Goal: Entertainment & Leisure: Consume media (video, audio)

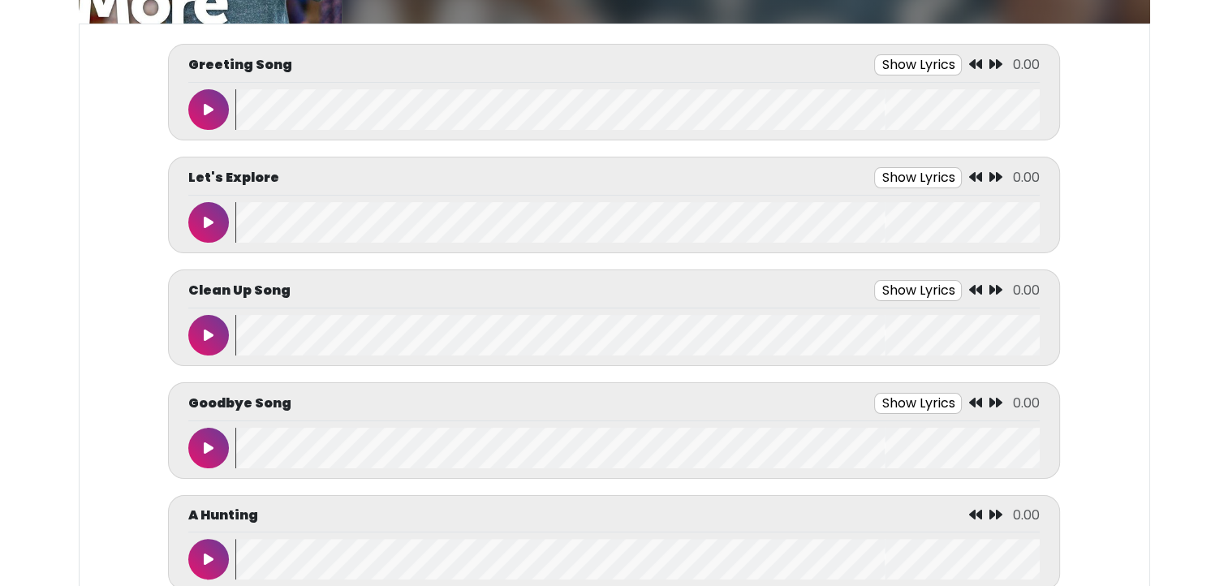
scroll to position [240, 0]
click at [203, 116] on button at bounding box center [208, 108] width 41 height 41
click at [874, 65] on button "Show Lyrics" at bounding box center [889, 64] width 88 height 21
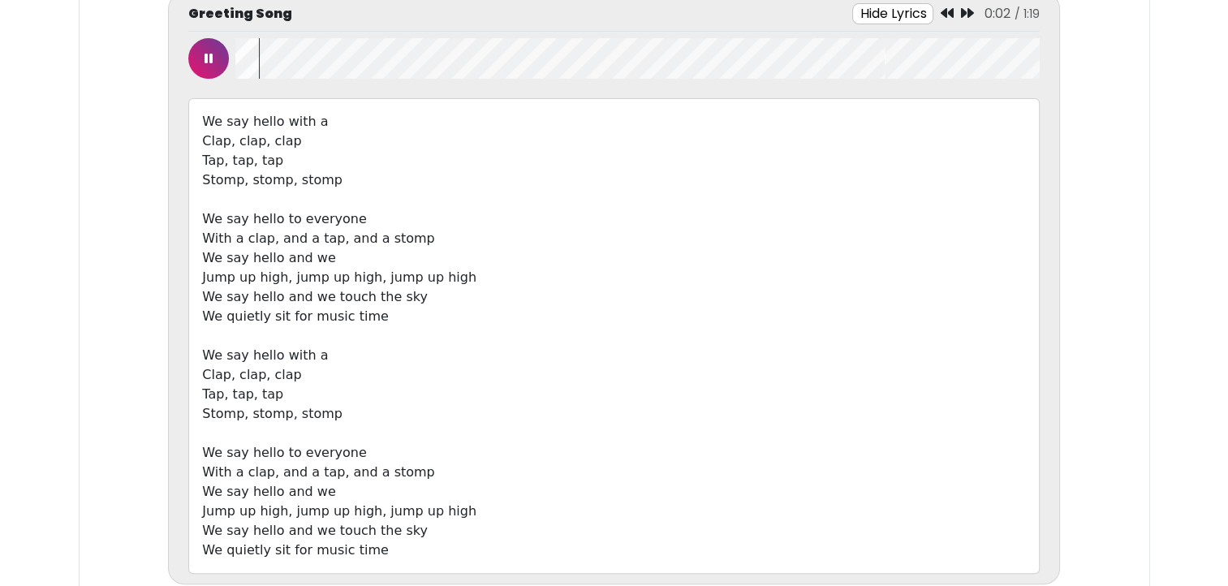
scroll to position [333, 0]
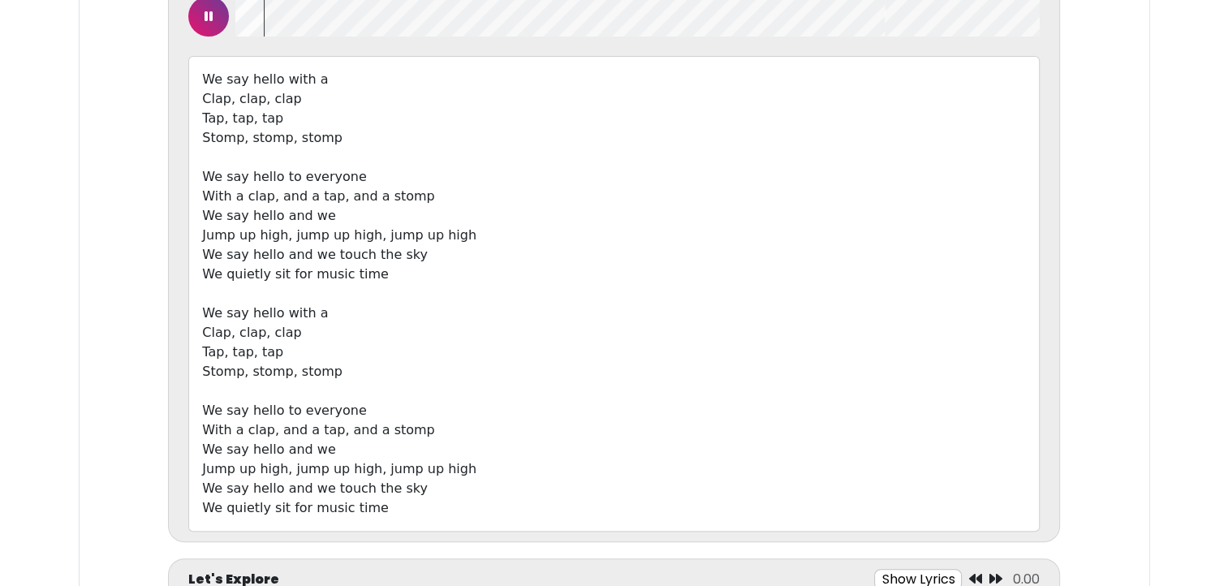
click at [205, 24] on button at bounding box center [208, 16] width 41 height 41
click at [206, 18] on icon at bounding box center [209, 16] width 10 height 13
click at [202, 19] on button at bounding box center [208, 16] width 41 height 41
click at [213, 31] on button at bounding box center [208, 16] width 41 height 41
click at [200, 20] on button at bounding box center [208, 16] width 41 height 41
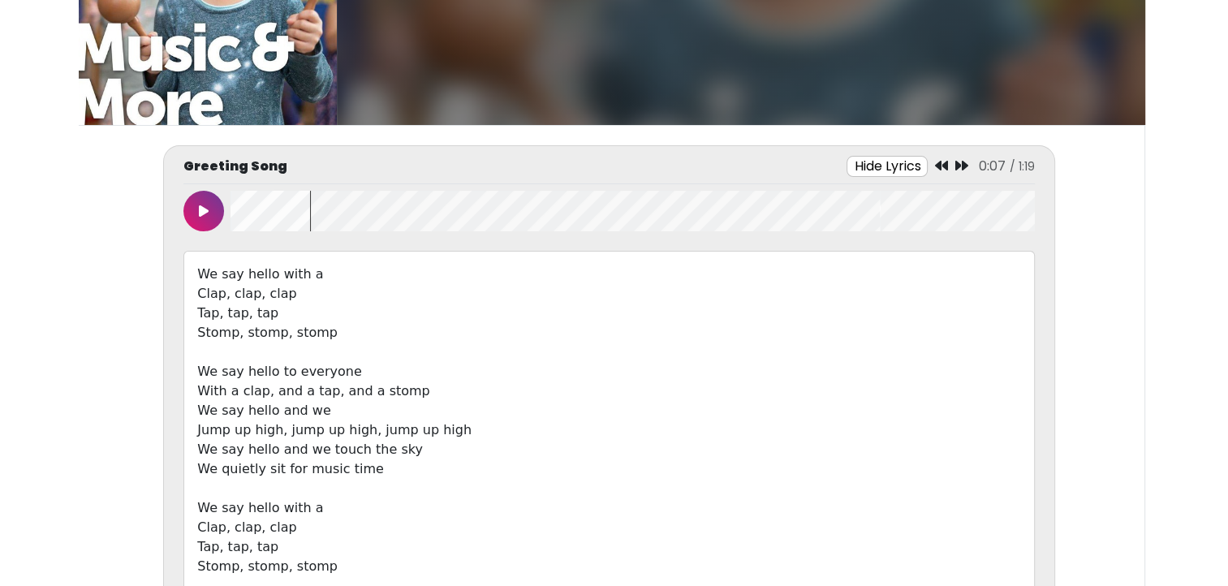
scroll to position [138, 0]
click at [937, 162] on icon at bounding box center [940, 165] width 13 height 13
click at [200, 206] on icon at bounding box center [204, 211] width 10 height 13
click at [196, 210] on button at bounding box center [203, 211] width 41 height 41
click at [197, 199] on button at bounding box center [203, 211] width 41 height 41
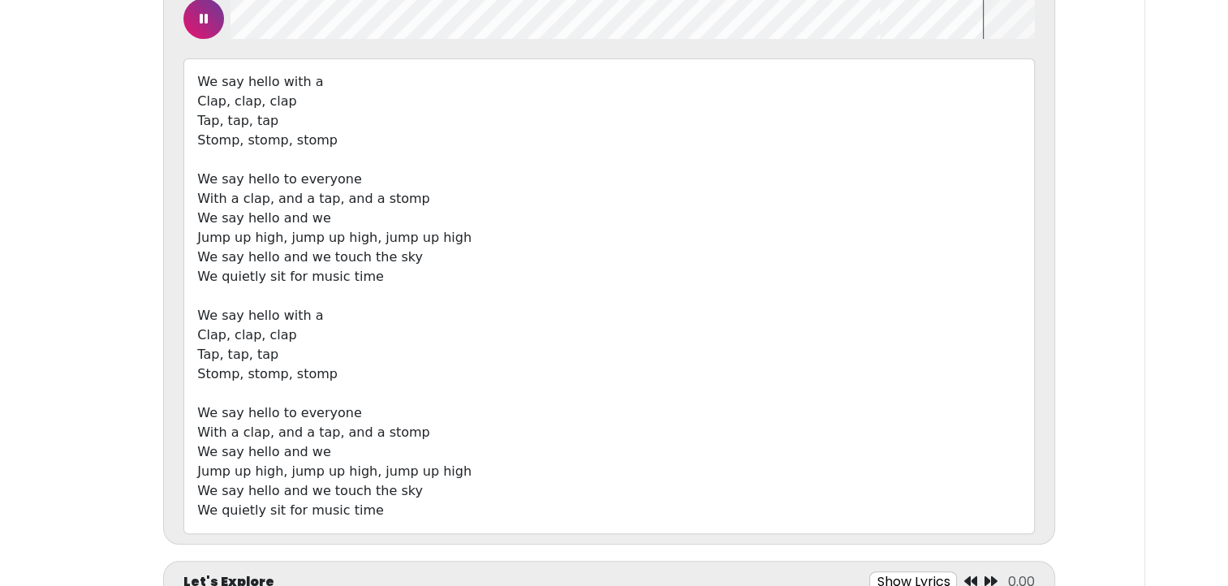
scroll to position [333, 0]
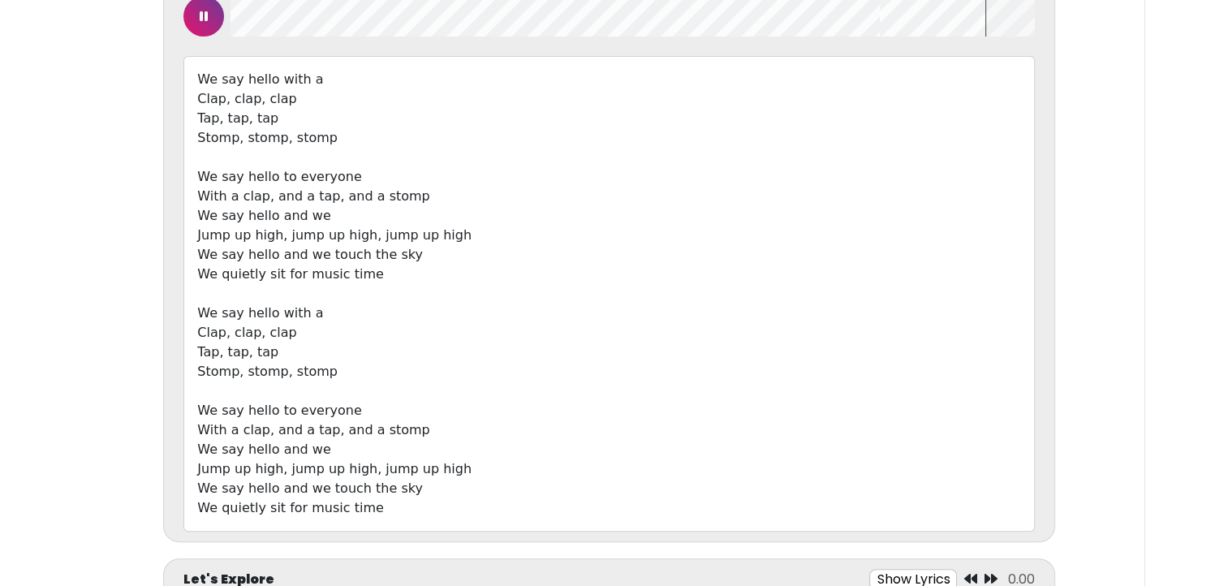
click at [196, 23] on button at bounding box center [203, 16] width 41 height 41
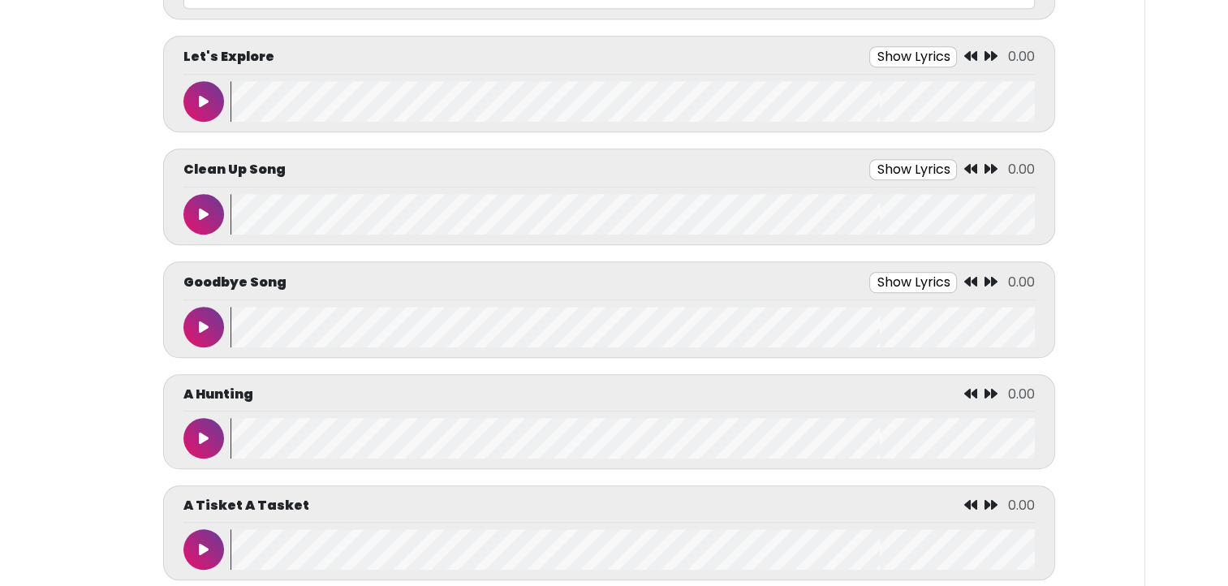
scroll to position [857, 0]
click at [883, 53] on button "Show Lyrics" at bounding box center [913, 55] width 88 height 21
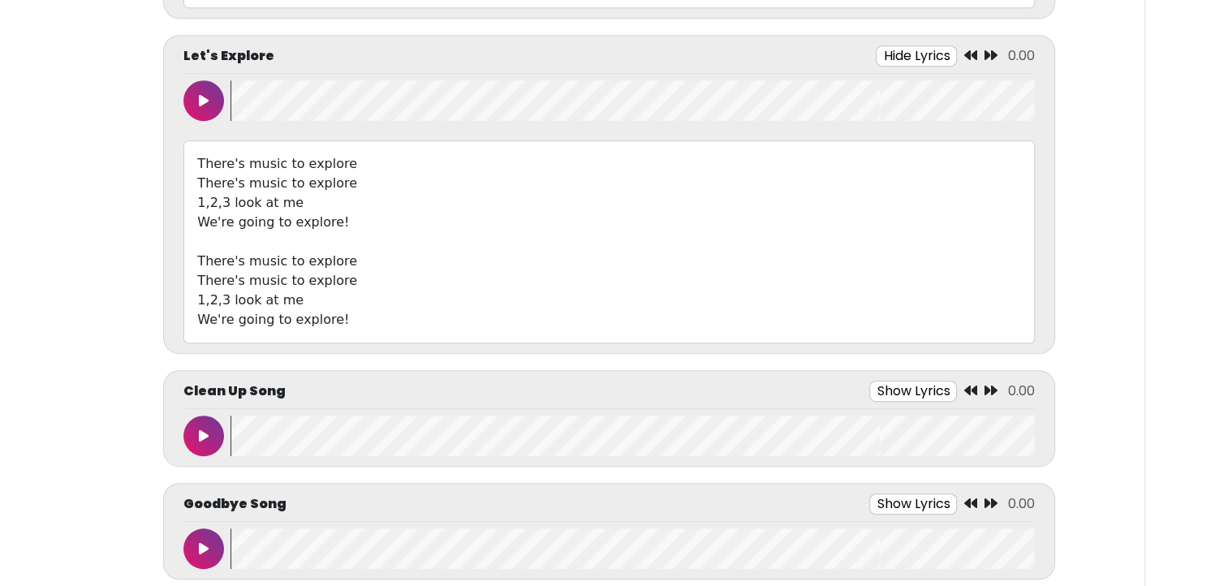
click at [200, 102] on icon at bounding box center [204, 100] width 10 height 13
click at [190, 104] on button at bounding box center [203, 100] width 41 height 41
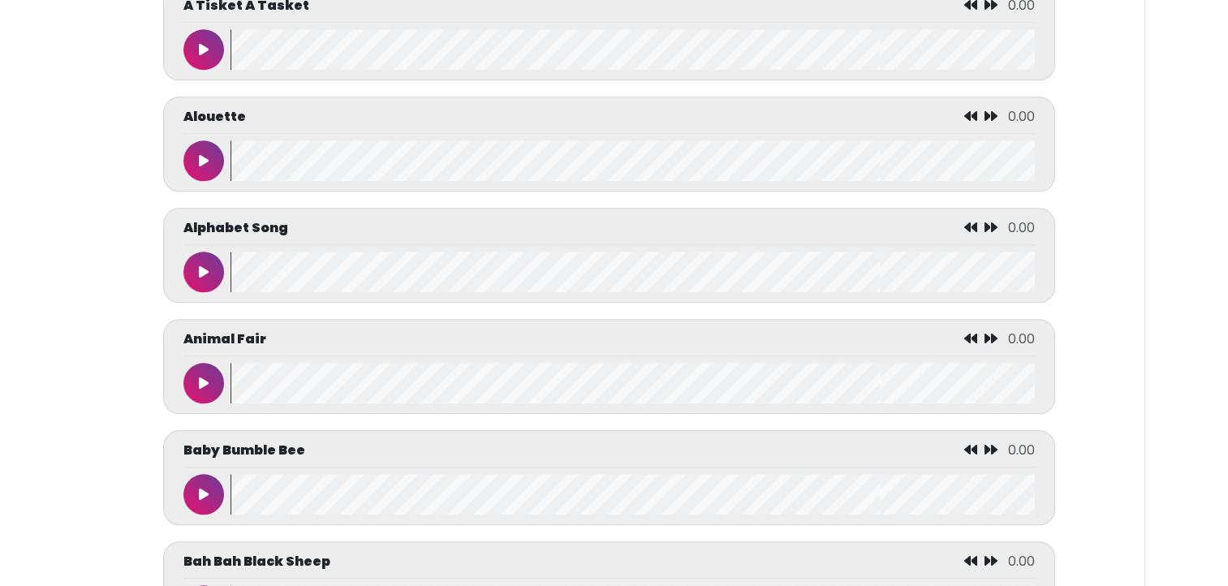
scroll to position [1584, 0]
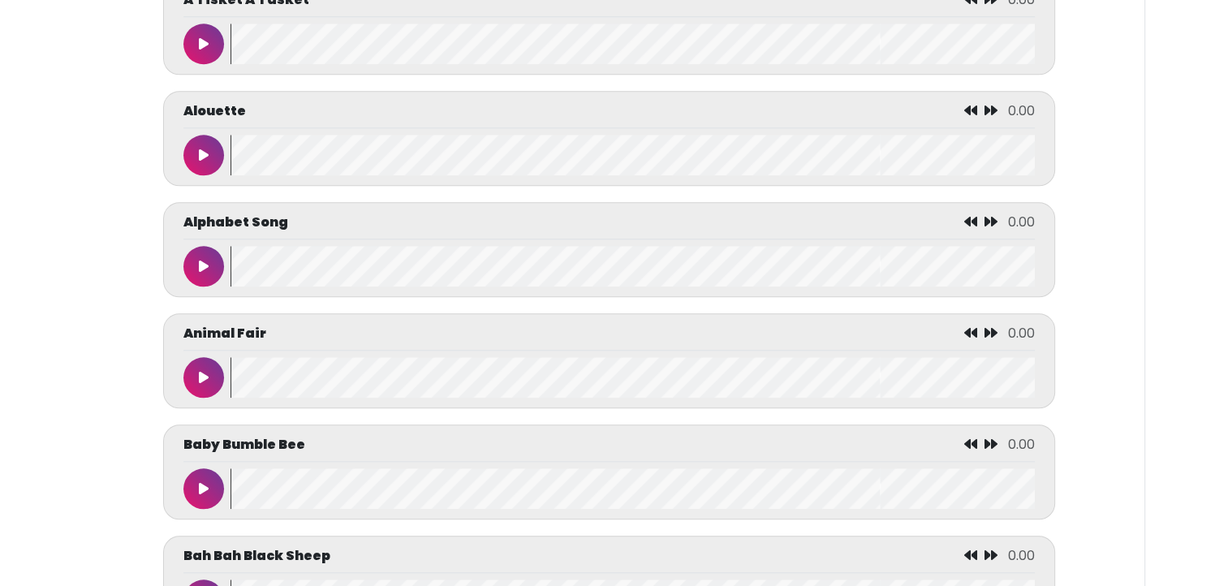
click at [195, 252] on button at bounding box center [203, 266] width 41 height 41
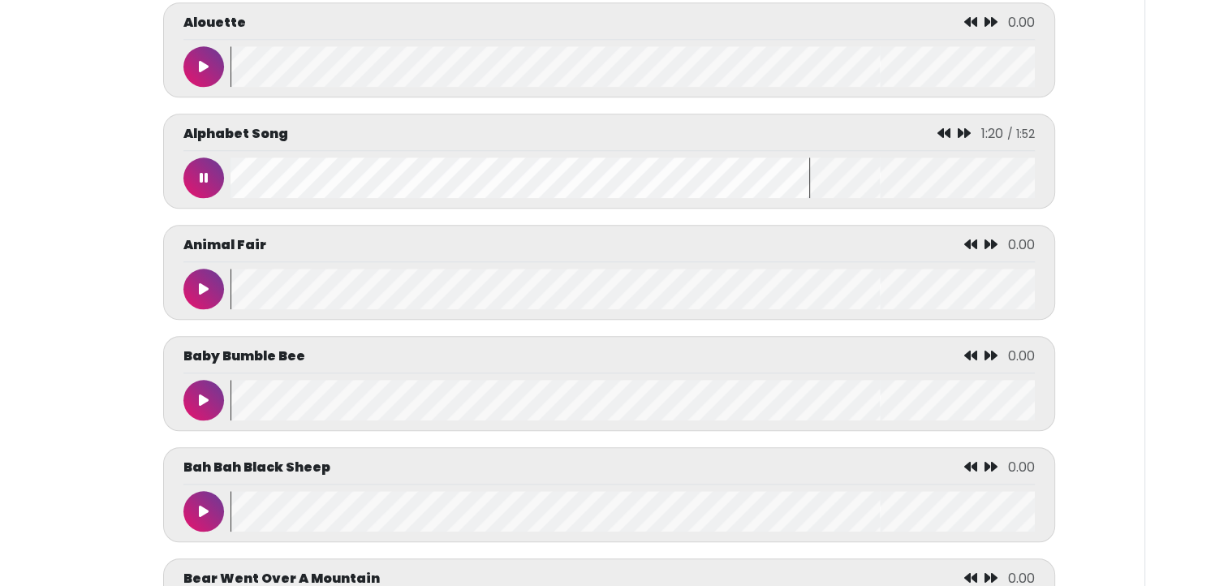
scroll to position [1673, 0]
click at [203, 170] on icon at bounding box center [204, 176] width 8 height 13
click at [201, 162] on button at bounding box center [203, 177] width 41 height 41
click at [204, 170] on icon at bounding box center [204, 176] width 8 height 13
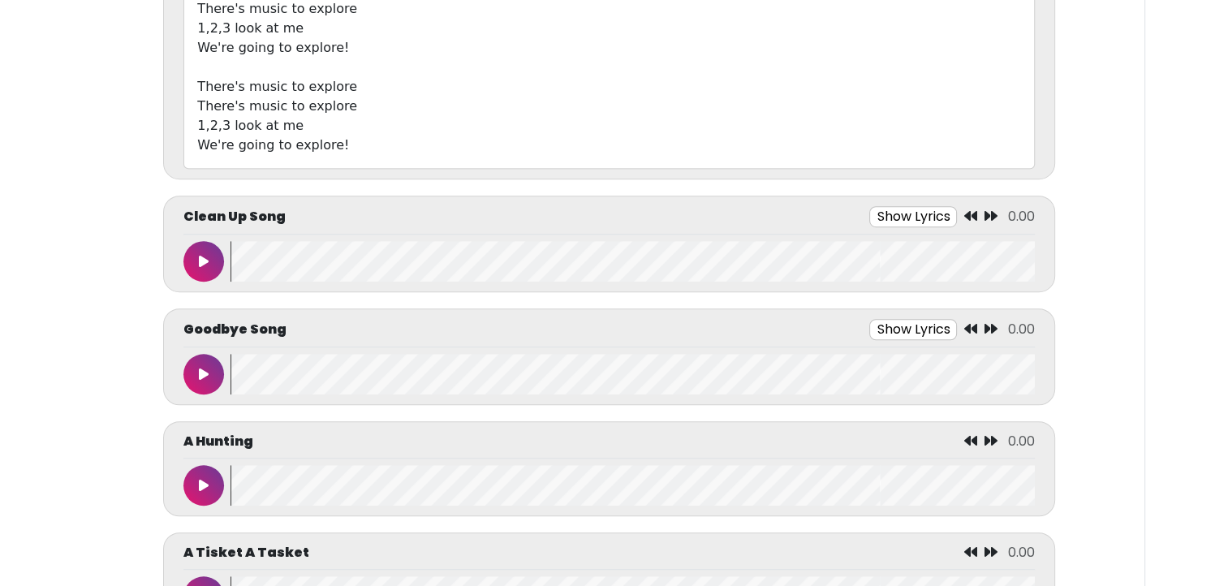
scroll to position [1029, 0]
click at [884, 214] on button "Show Lyrics" at bounding box center [913, 218] width 88 height 21
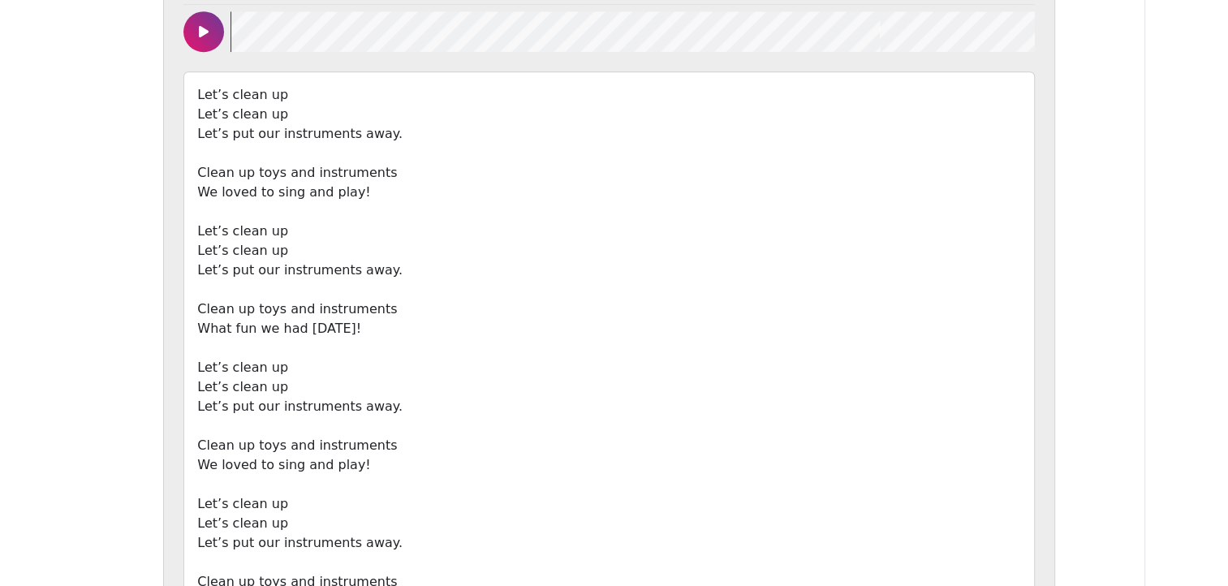
scroll to position [1262, 0]
click at [203, 41] on button at bounding box center [203, 31] width 41 height 41
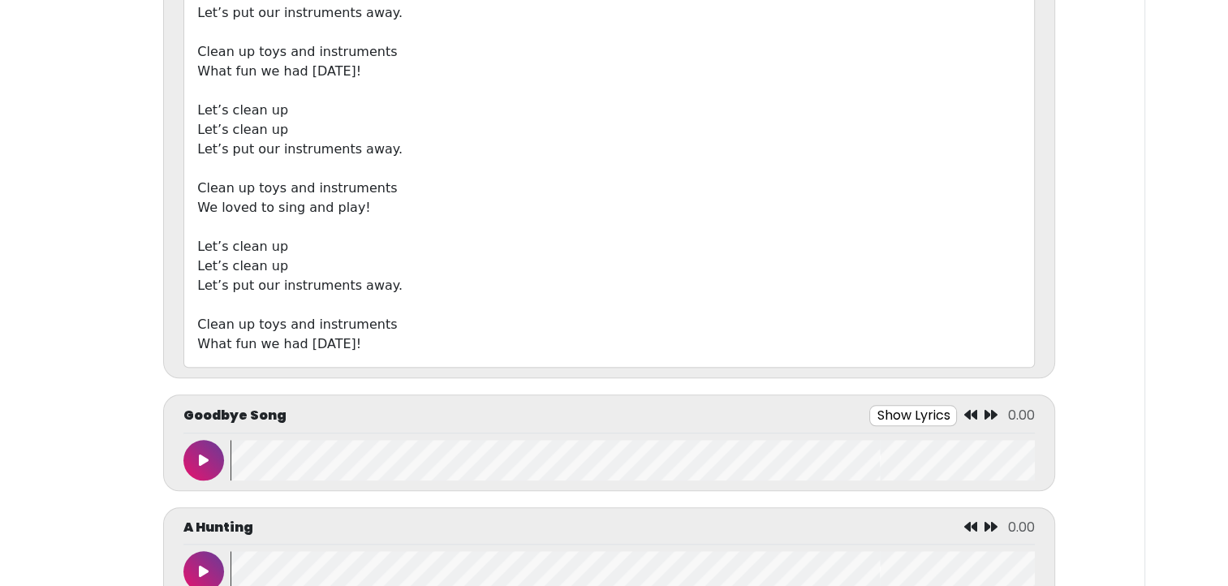
scroll to position [1521, 0]
click at [190, 451] on button at bounding box center [203, 458] width 41 height 41
click at [844, 416] on button "Show Lyrics" at bounding box center [876, 413] width 88 height 21
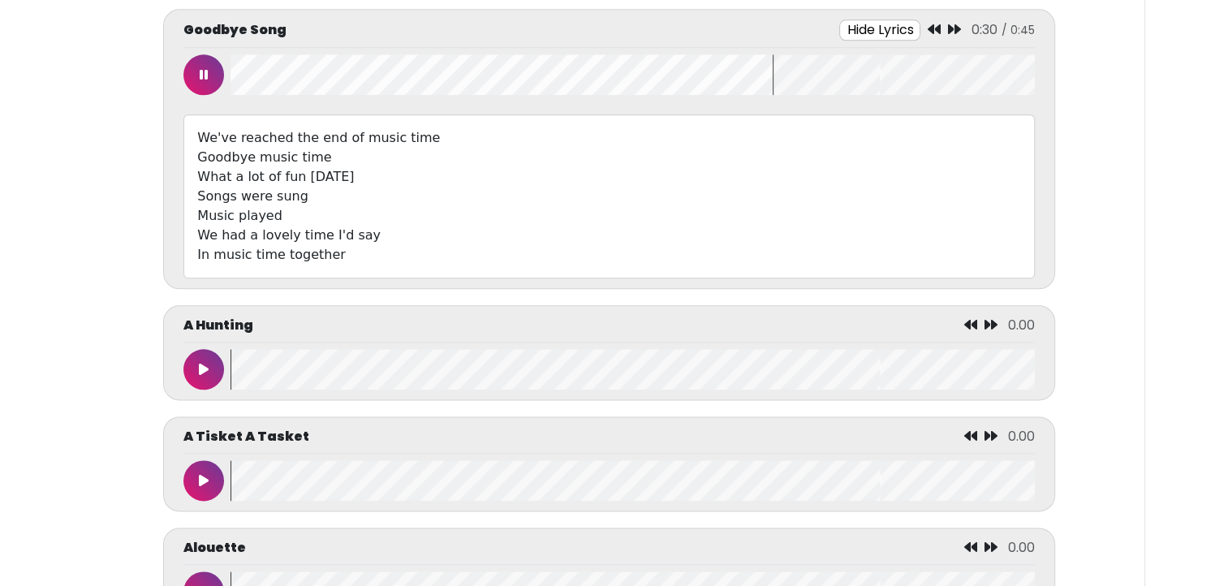
scroll to position [1901, 0]
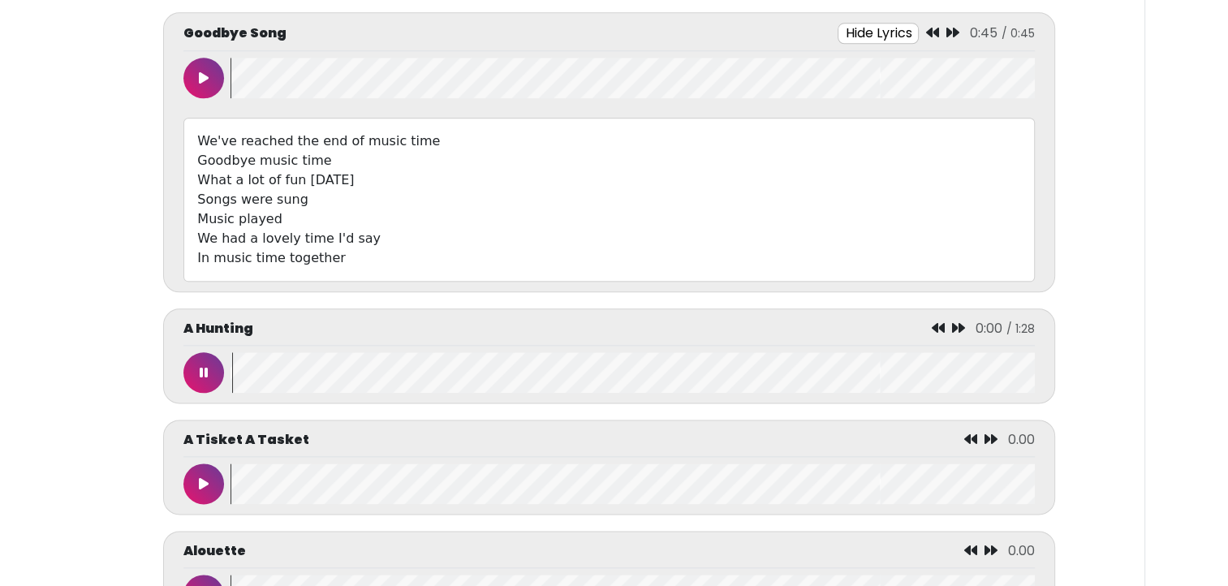
click at [200, 75] on icon at bounding box center [204, 77] width 10 height 13
click at [197, 74] on button at bounding box center [203, 78] width 41 height 41
